Goal: Information Seeking & Learning: Understand process/instructions

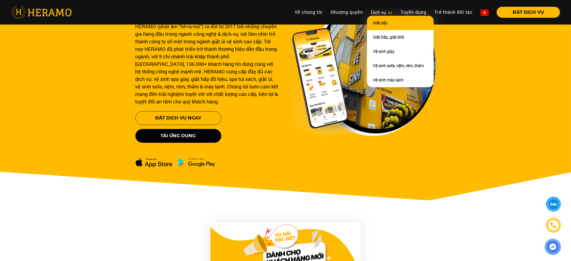
click at [382, 23] on link "Giặt sấy" at bounding box center [380, 23] width 15 height 5
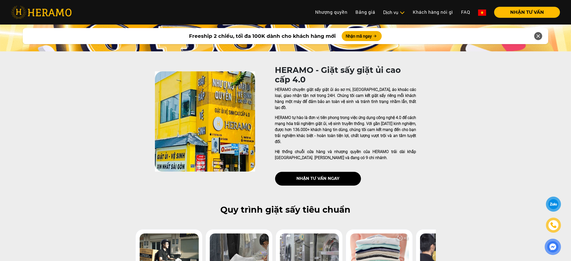
scroll to position [72, 0]
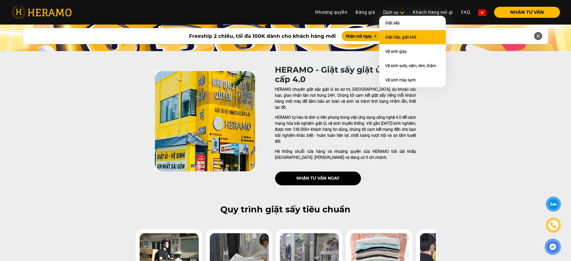
click at [396, 35] on link "Giặt hấp, giặt khô" at bounding box center [400, 37] width 31 height 5
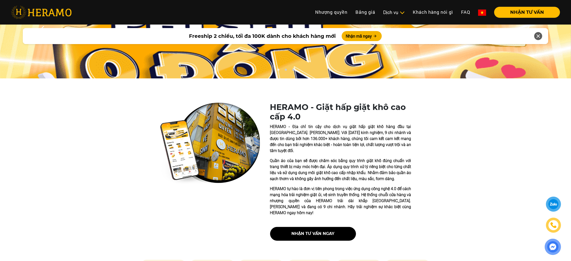
scroll to position [50, 0]
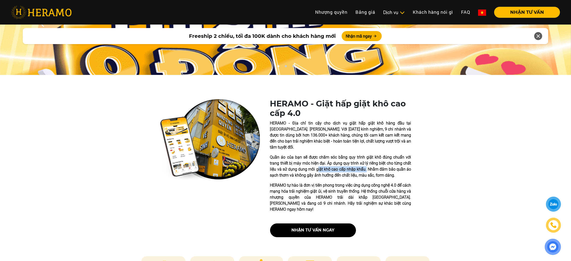
drag, startPoint x: 318, startPoint y: 164, endPoint x: 367, endPoint y: 161, distance: 49.7
click at [367, 161] on p "Quần áo của bạn sẽ được chăm sóc bằng quy trình giặt khô đúng chuẩn với trang t…" at bounding box center [340, 166] width 141 height 24
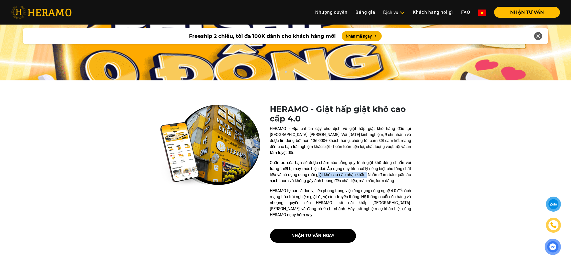
scroll to position [55, 0]
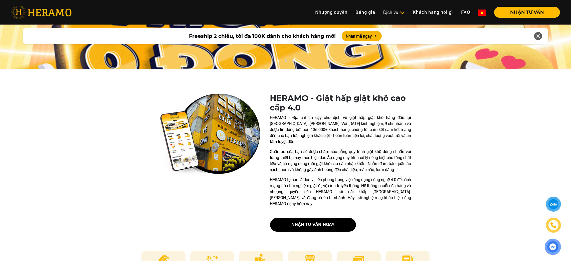
click at [396, 165] on p "Quần áo của bạn sẽ được chăm sóc bằng quy trình giặt khô đúng chuẩn với trang t…" at bounding box center [340, 161] width 141 height 24
click at [391, 164] on p "Quần áo của bạn sẽ được chăm sóc bằng quy trình giặt khô đúng chuẩn với trang t…" at bounding box center [340, 161] width 141 height 24
